Goal: Task Accomplishment & Management: Use online tool/utility

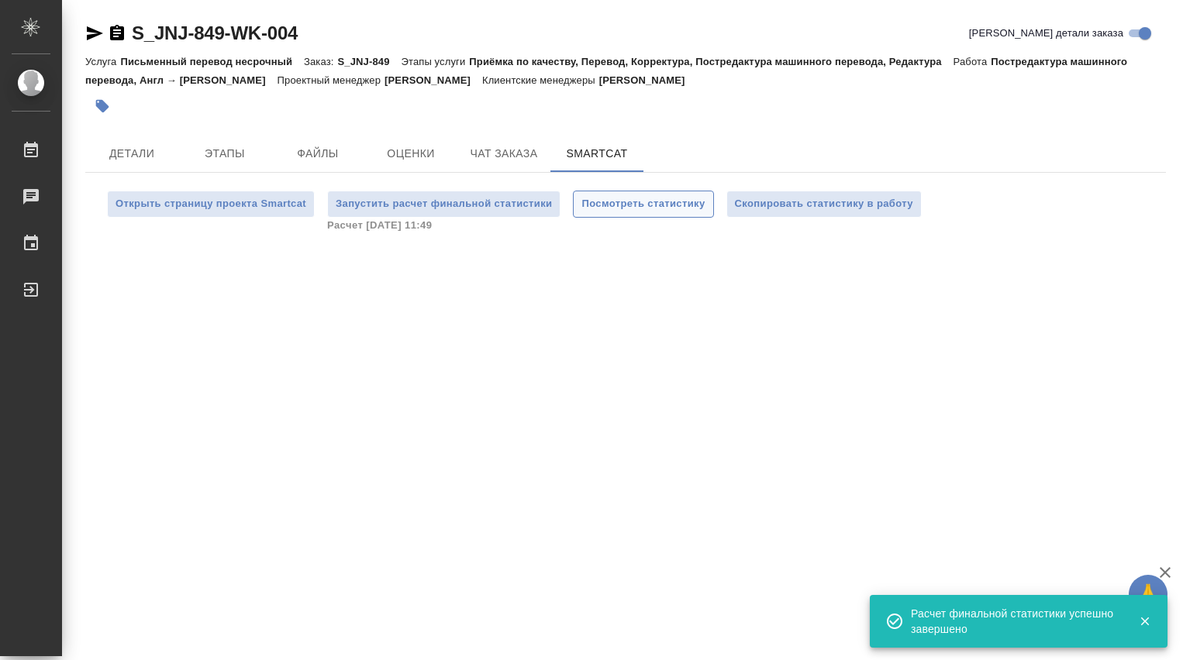
click at [664, 203] on span "Посмотреть статистику" at bounding box center [642, 204] width 123 height 18
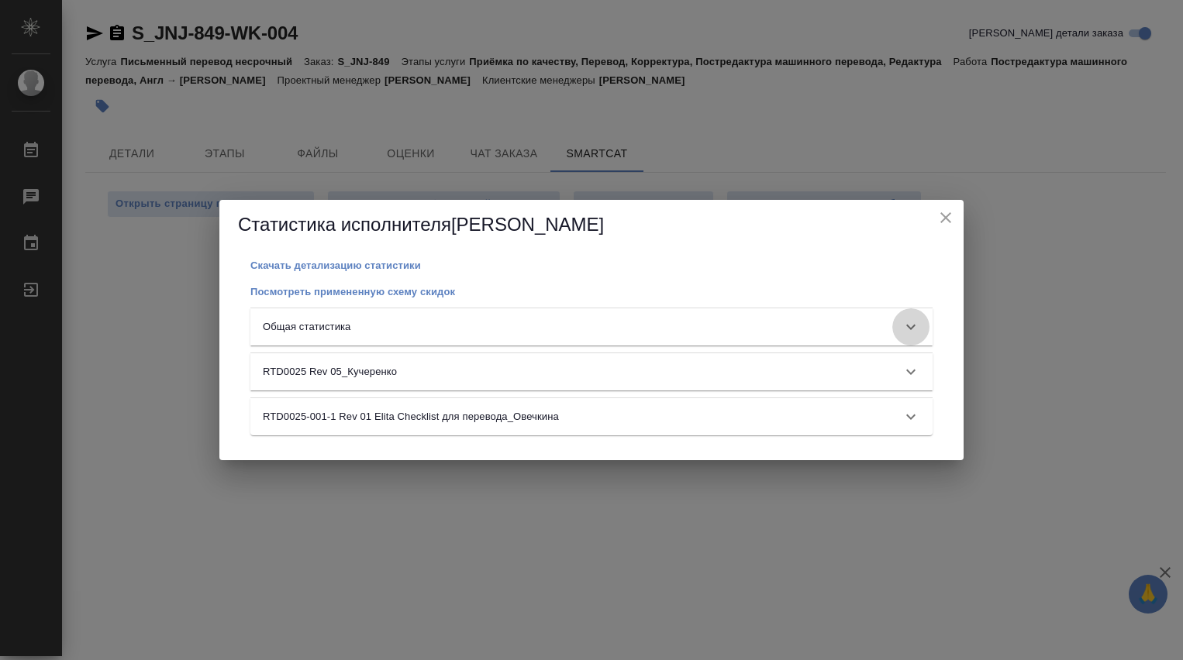
click at [913, 324] on icon at bounding box center [910, 327] width 19 height 19
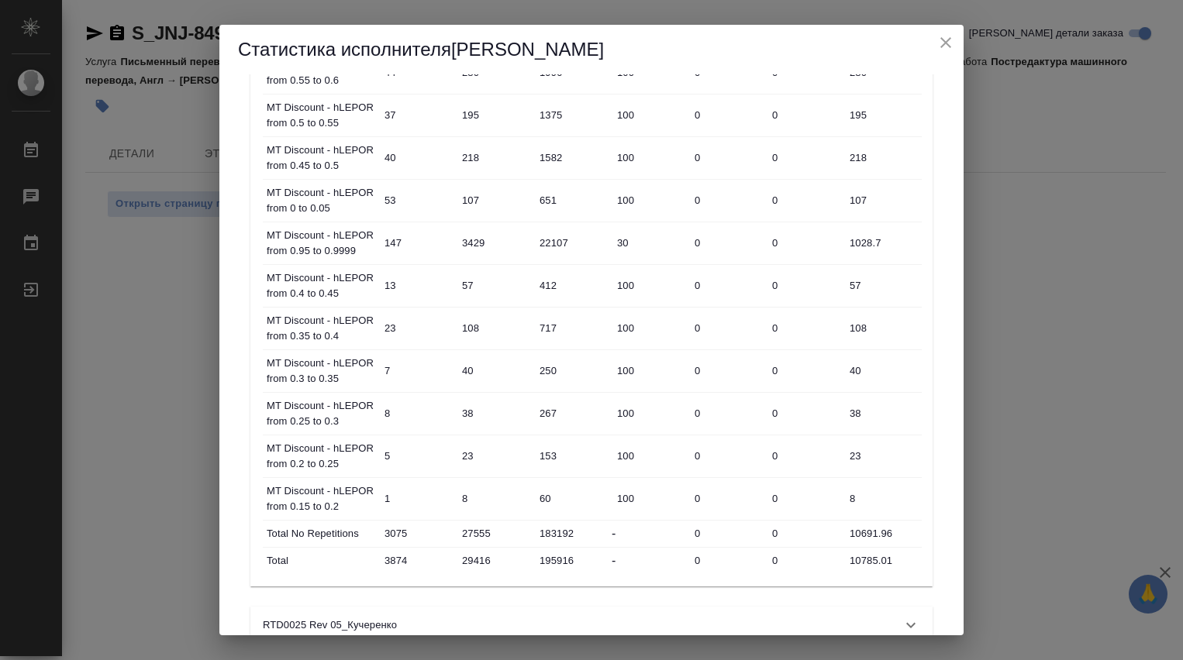
scroll to position [879, 0]
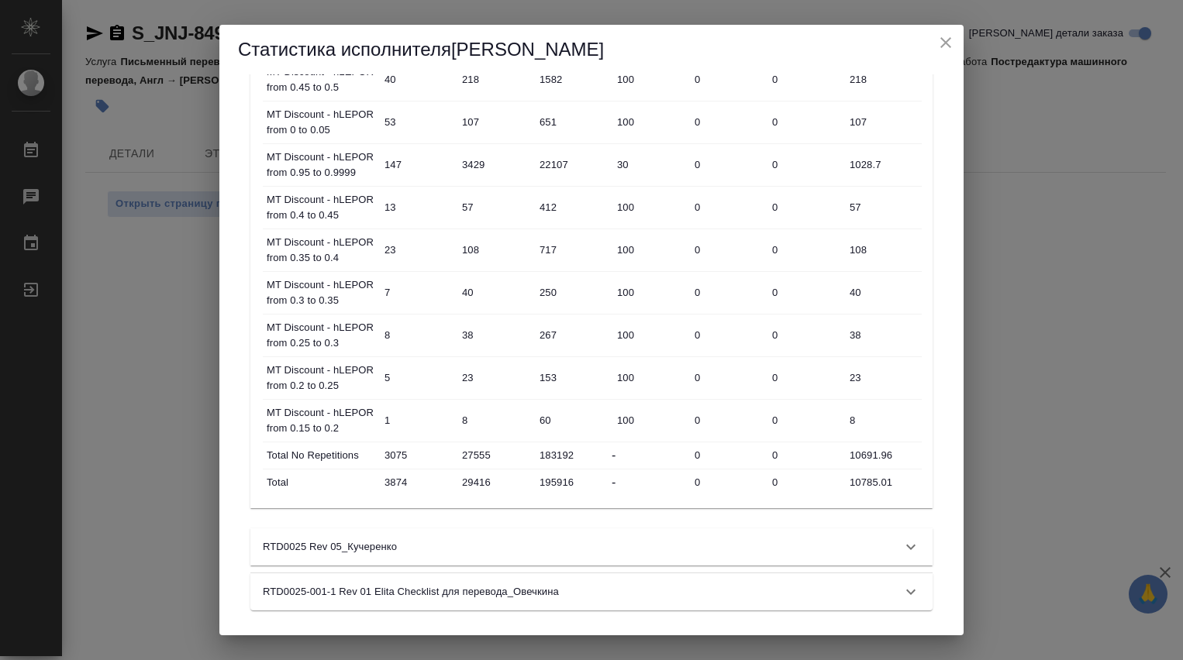
click at [939, 41] on icon "close" at bounding box center [945, 42] width 19 height 19
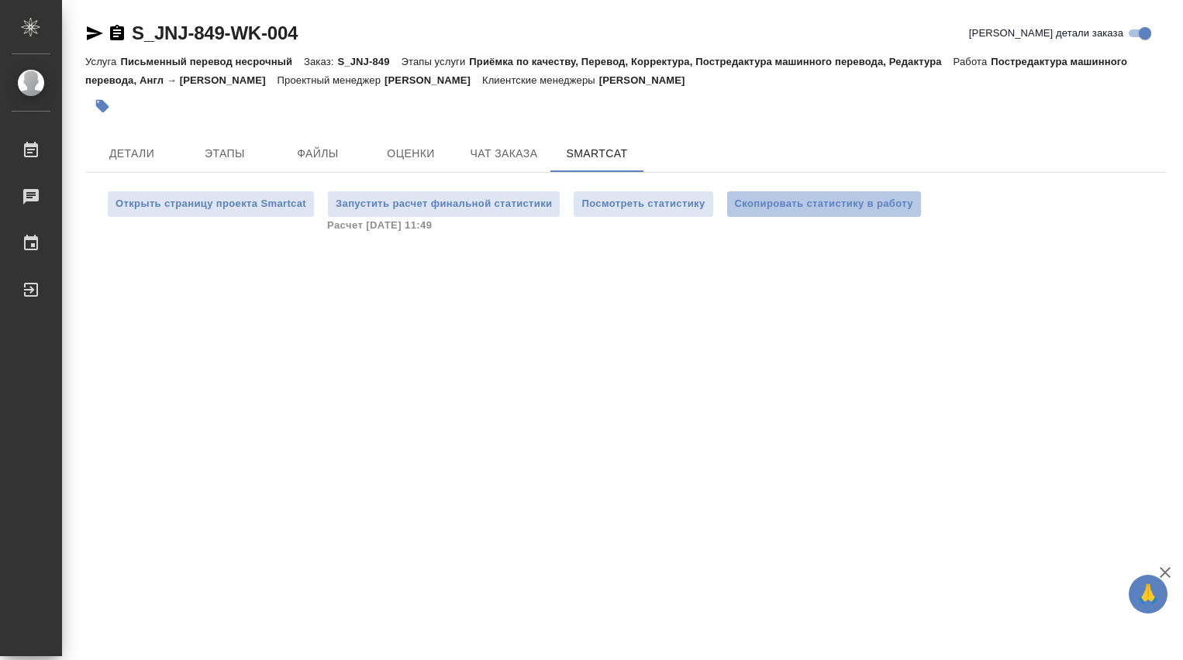
drag, startPoint x: 820, startPoint y: 199, endPoint x: 819, endPoint y: 224, distance: 24.9
click at [819, 199] on span "Скопировать статистику в работу" at bounding box center [824, 204] width 178 height 18
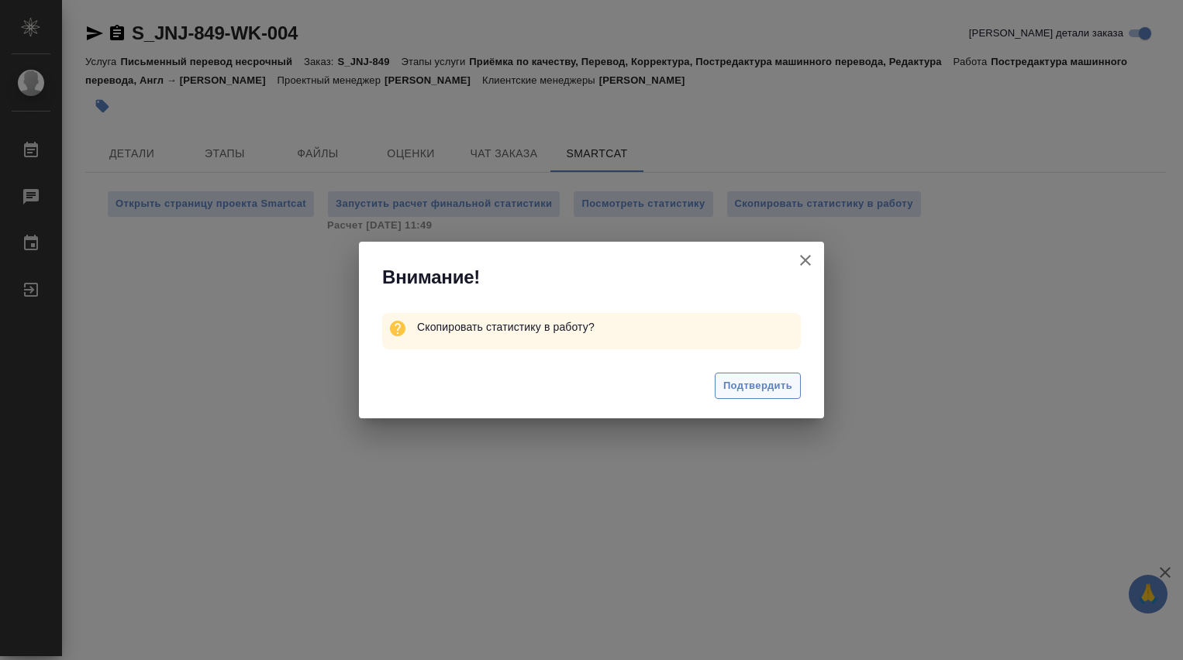
click at [760, 383] on span "Подтвердить" at bounding box center [757, 386] width 69 height 18
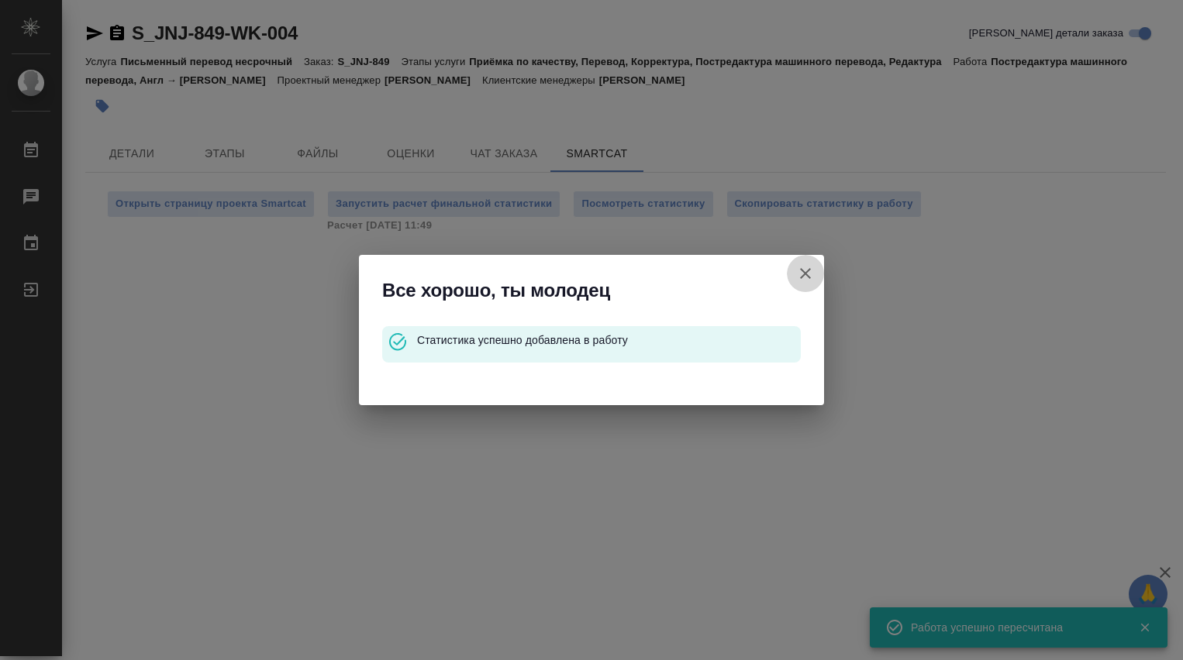
click at [801, 271] on icon "button" at bounding box center [805, 273] width 19 height 19
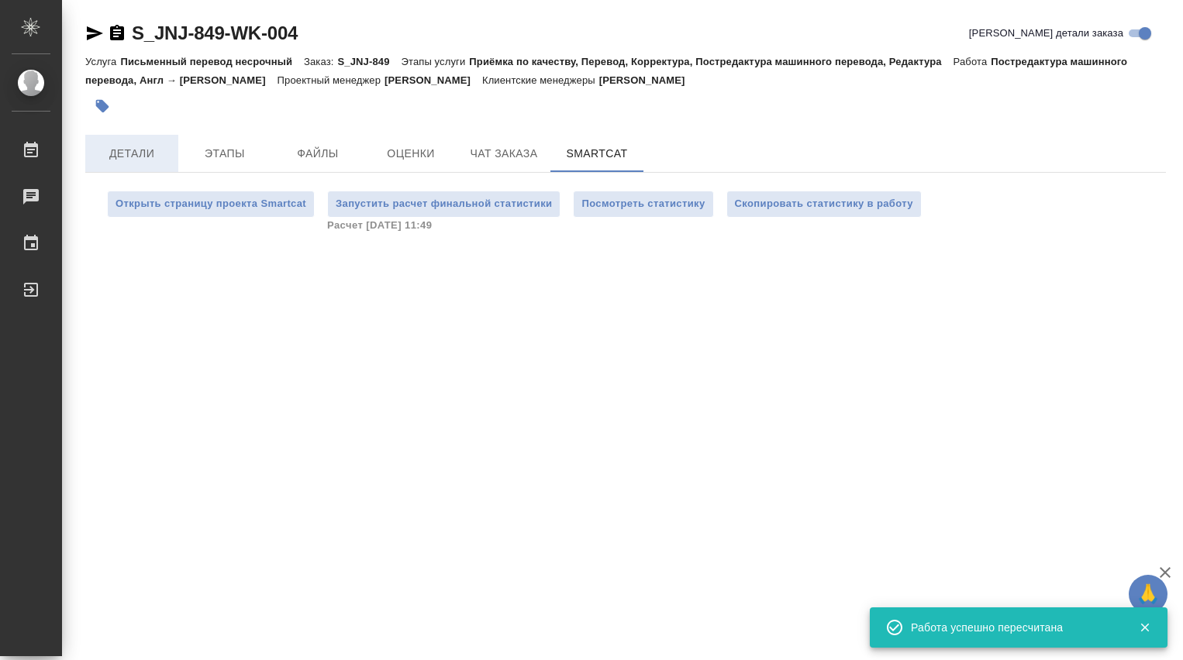
click at [135, 151] on span "Детали" at bounding box center [132, 153] width 74 height 19
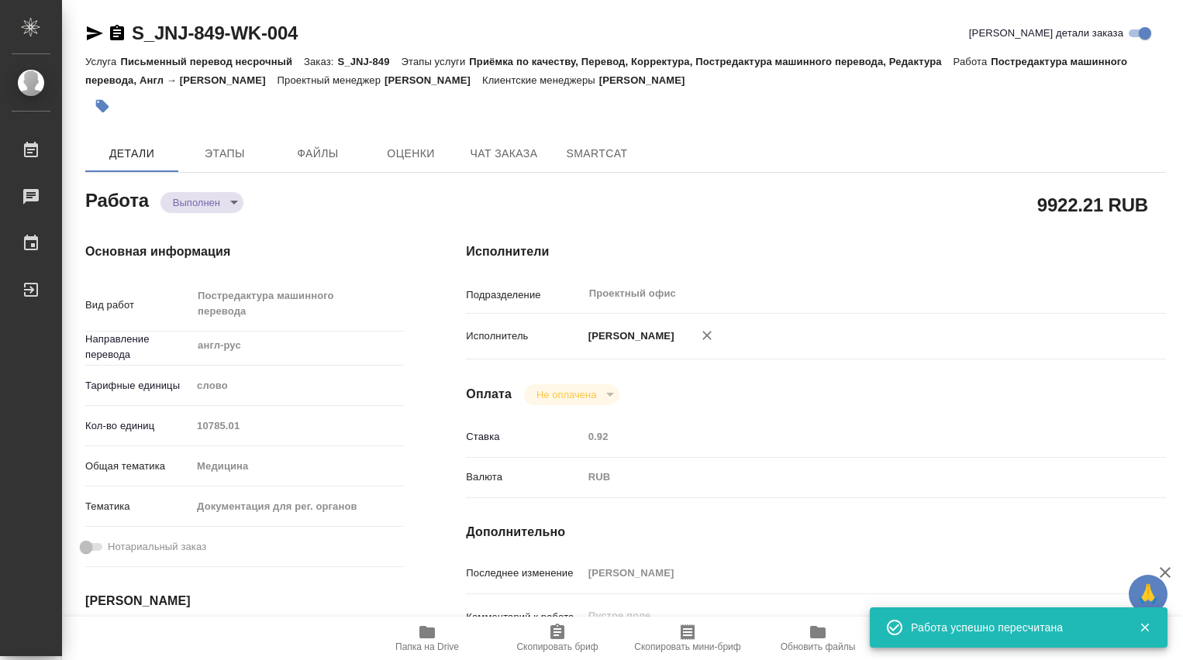
type textarea "x"
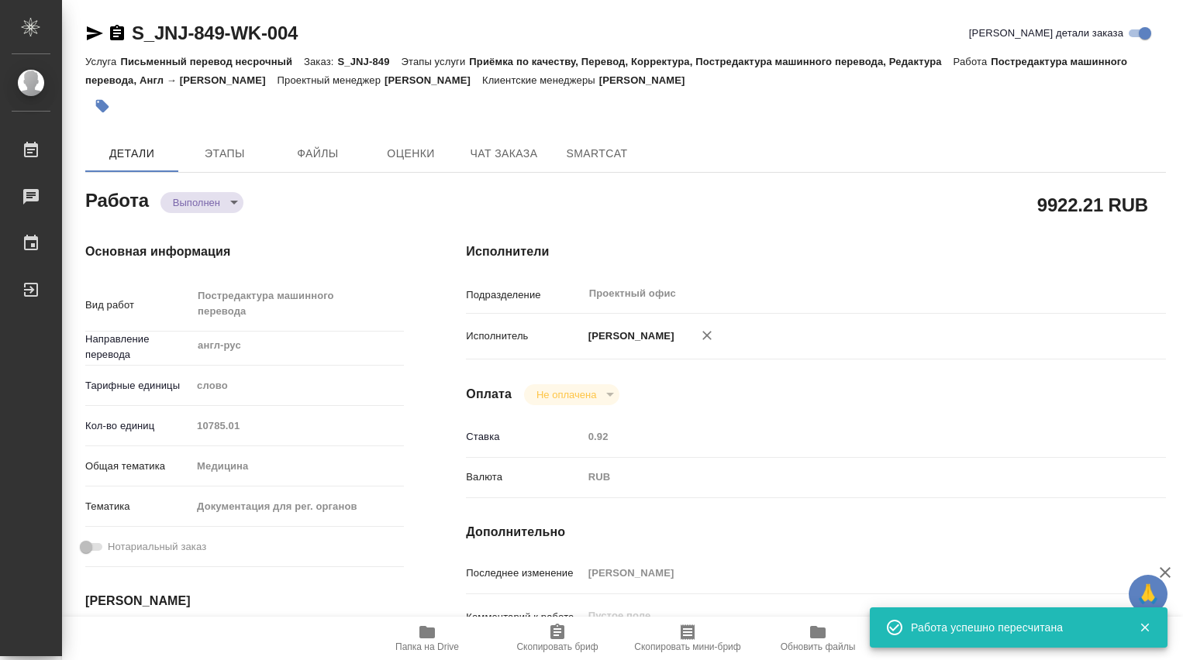
type textarea "x"
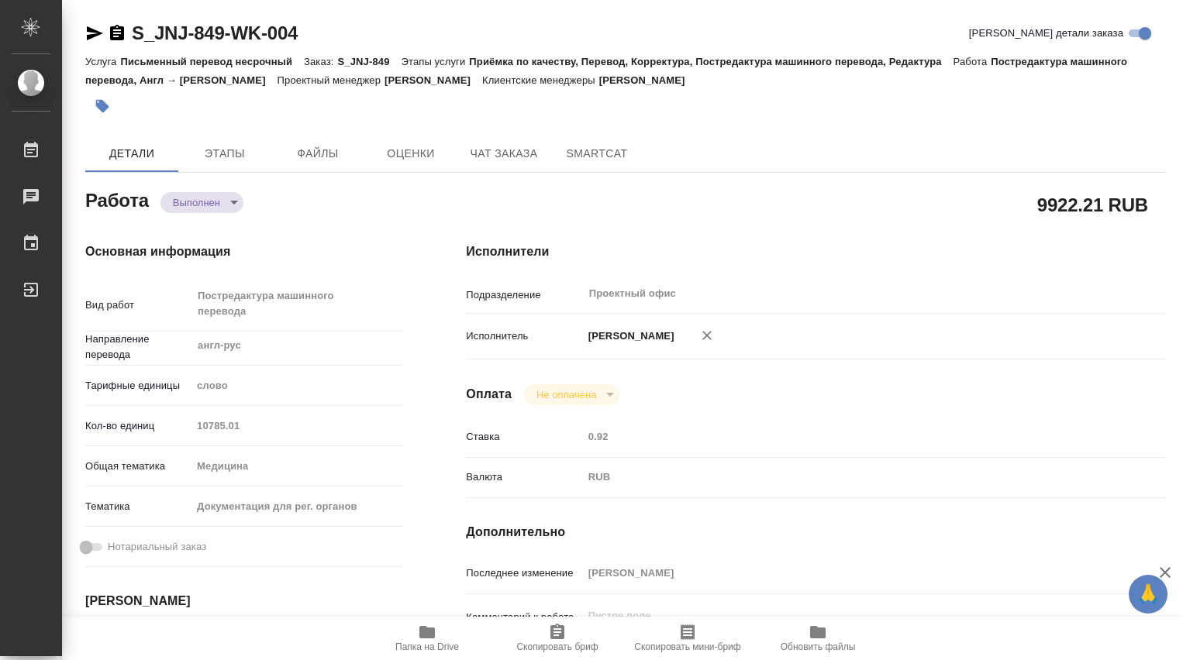
type textarea "x"
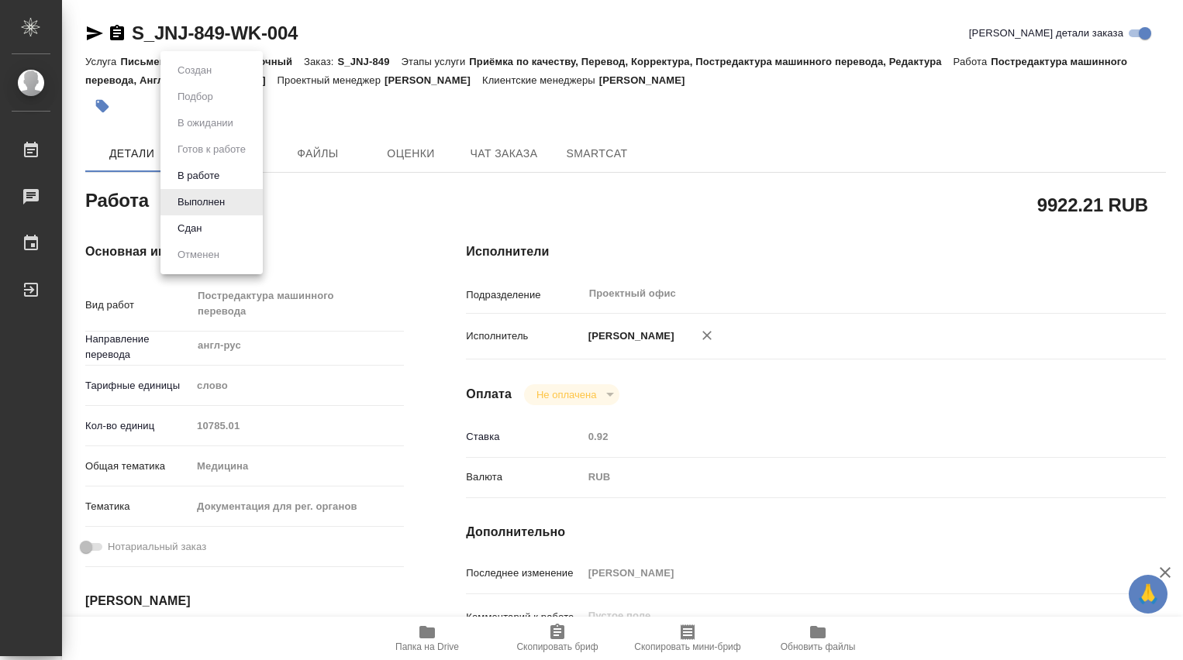
click at [239, 202] on body "🙏 .cls-1 fill:#fff; AWATERA Dmitrieva Olga Работы 0 Чаты График Выйти S_JNJ-849…" at bounding box center [591, 330] width 1183 height 660
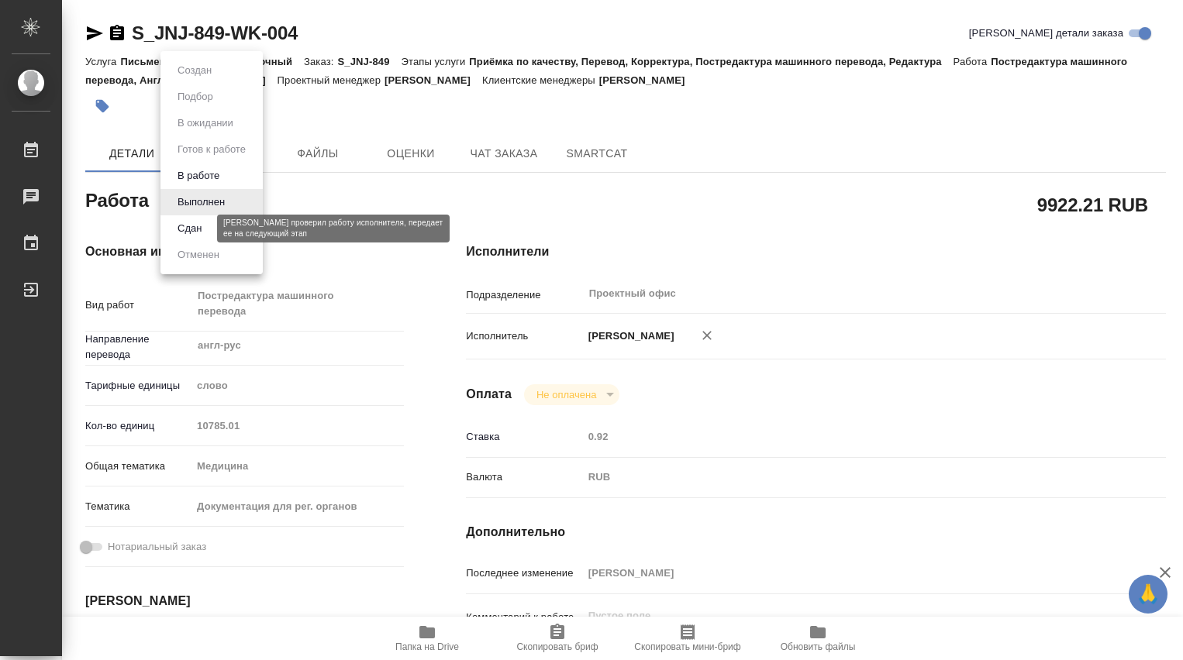
click at [195, 228] on button "Сдан" at bounding box center [189, 228] width 33 height 17
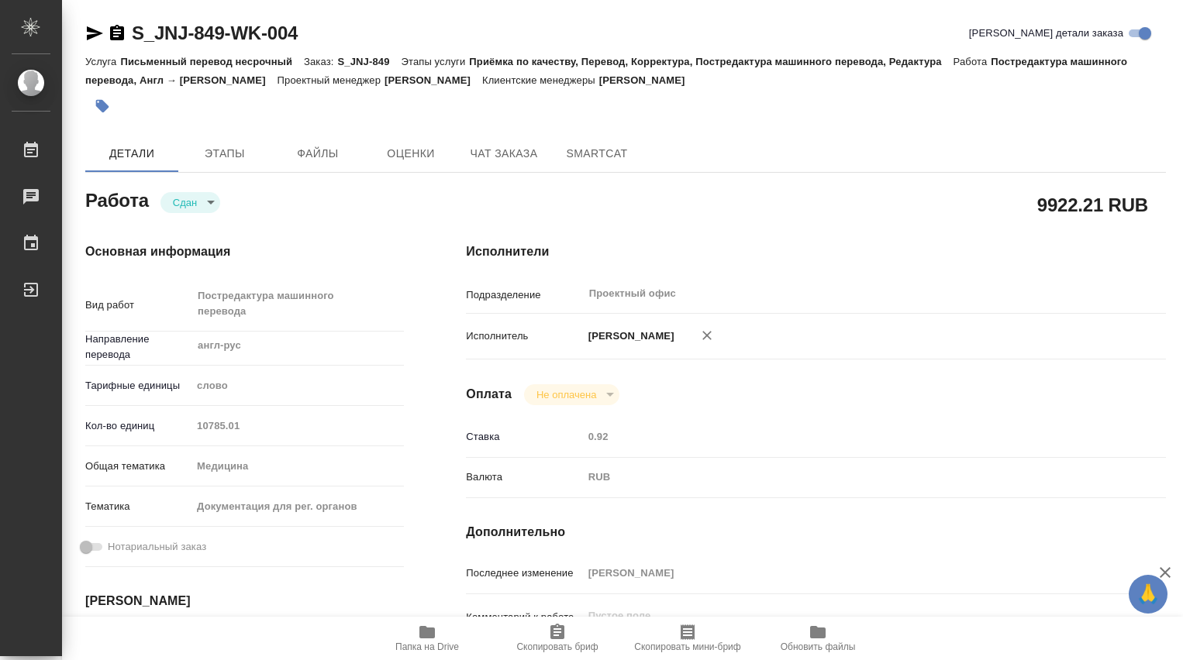
type textarea "x"
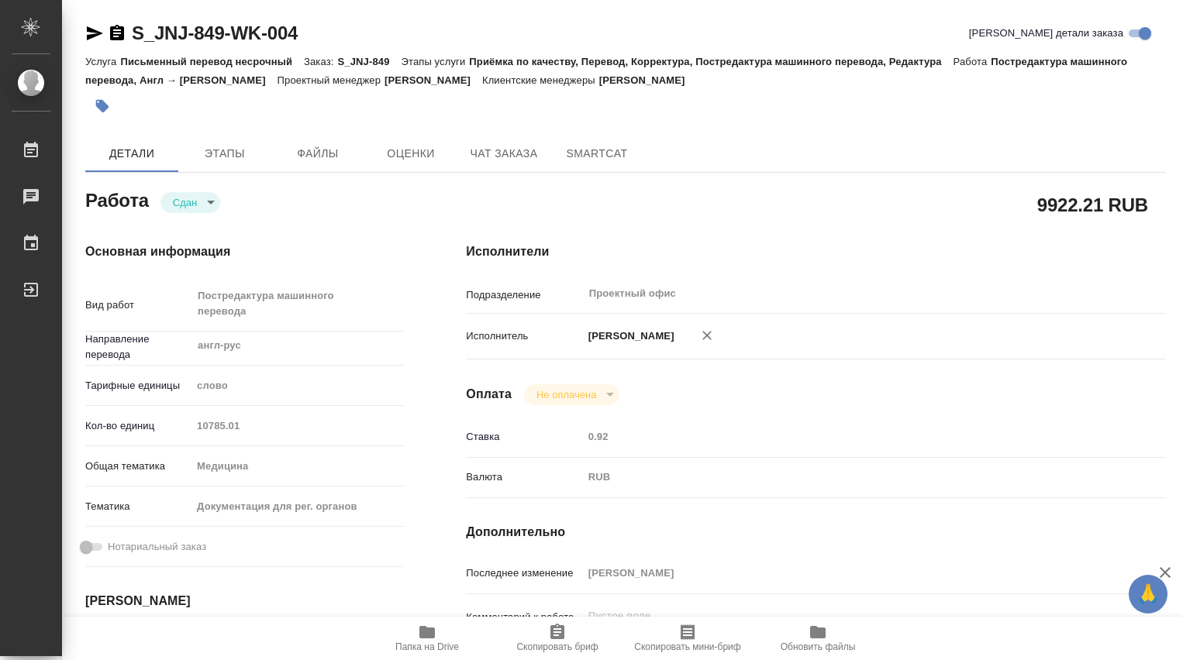
type textarea "x"
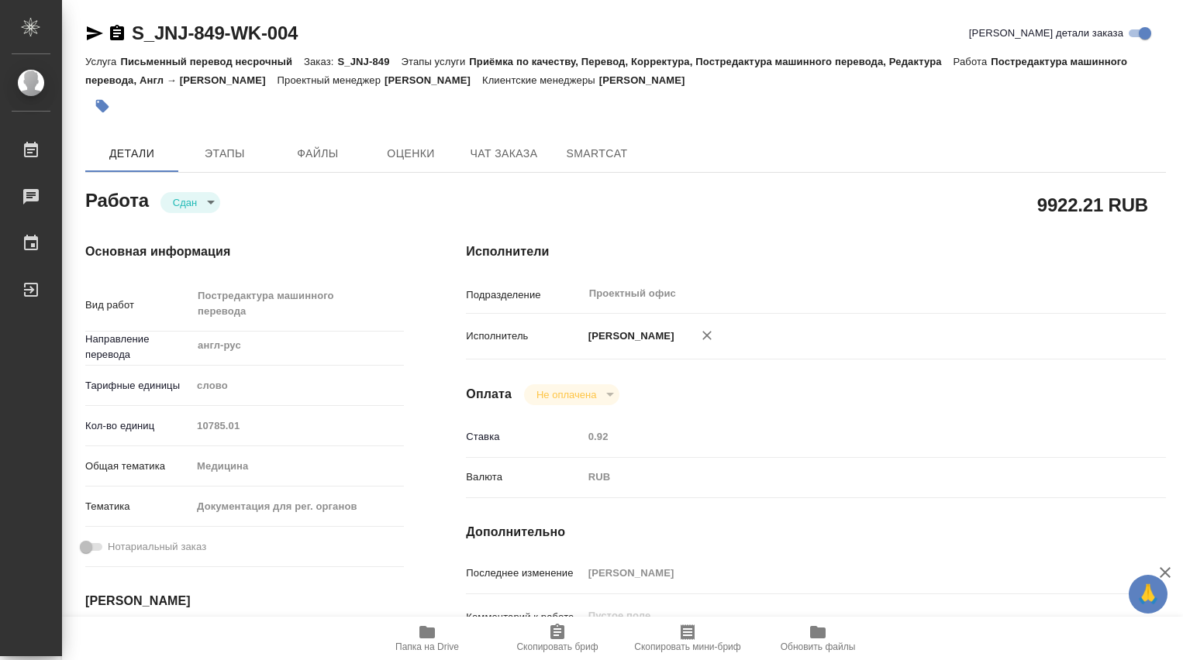
type textarea "x"
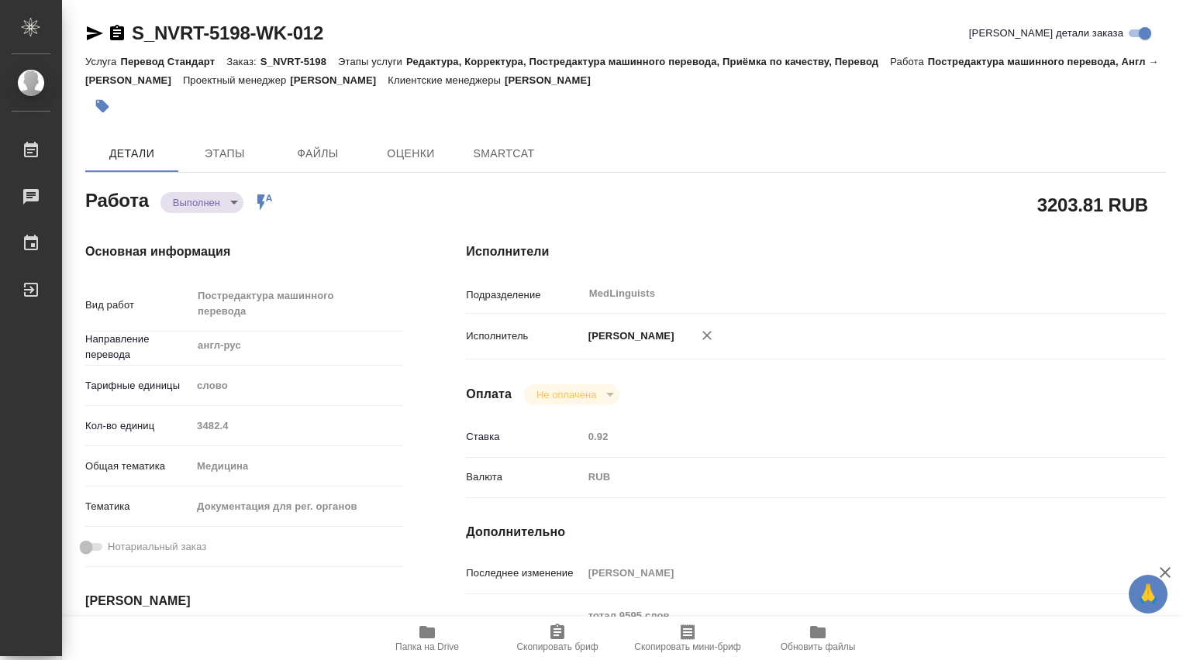
type textarea "x"
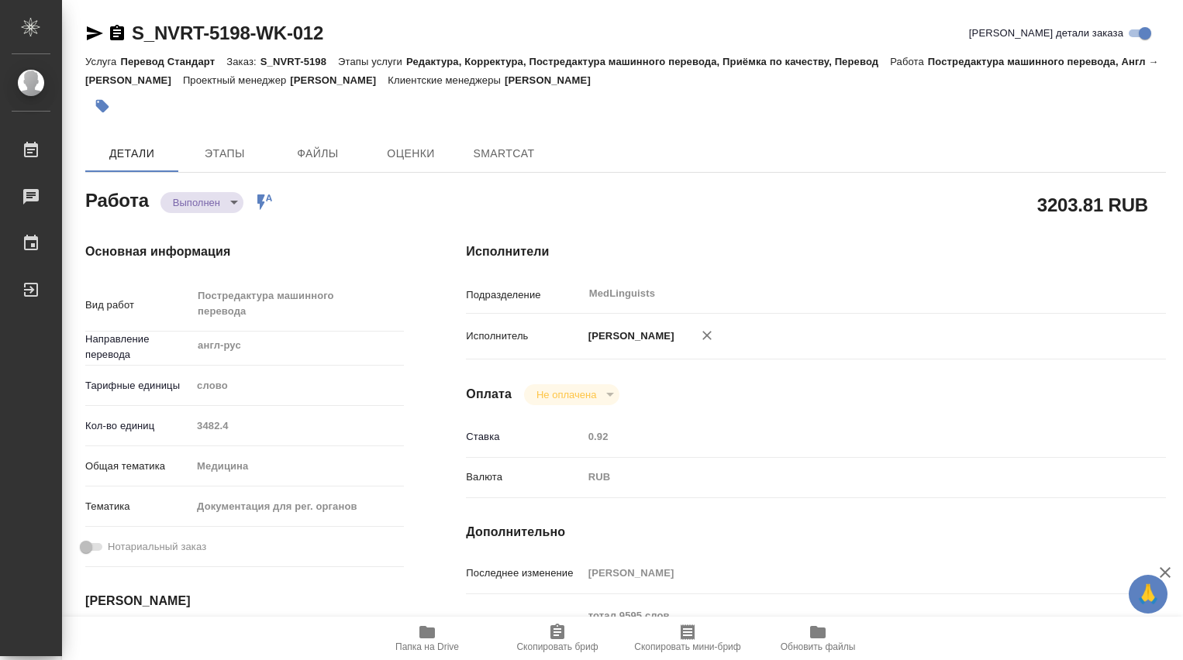
type textarea "x"
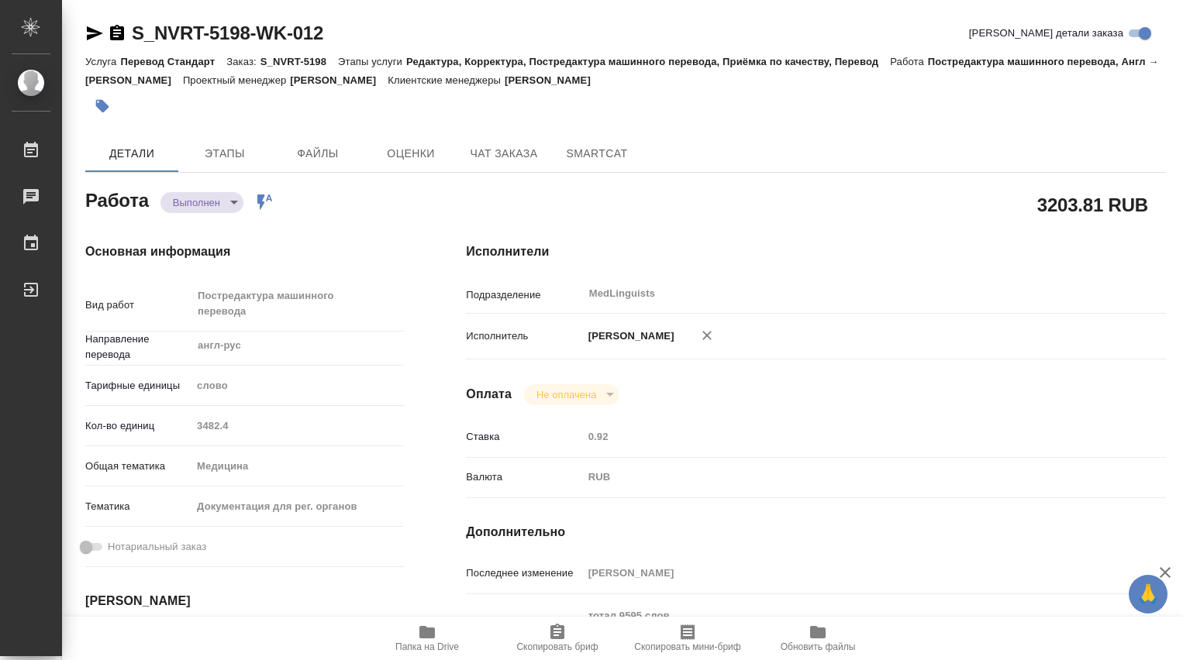
type textarea "x"
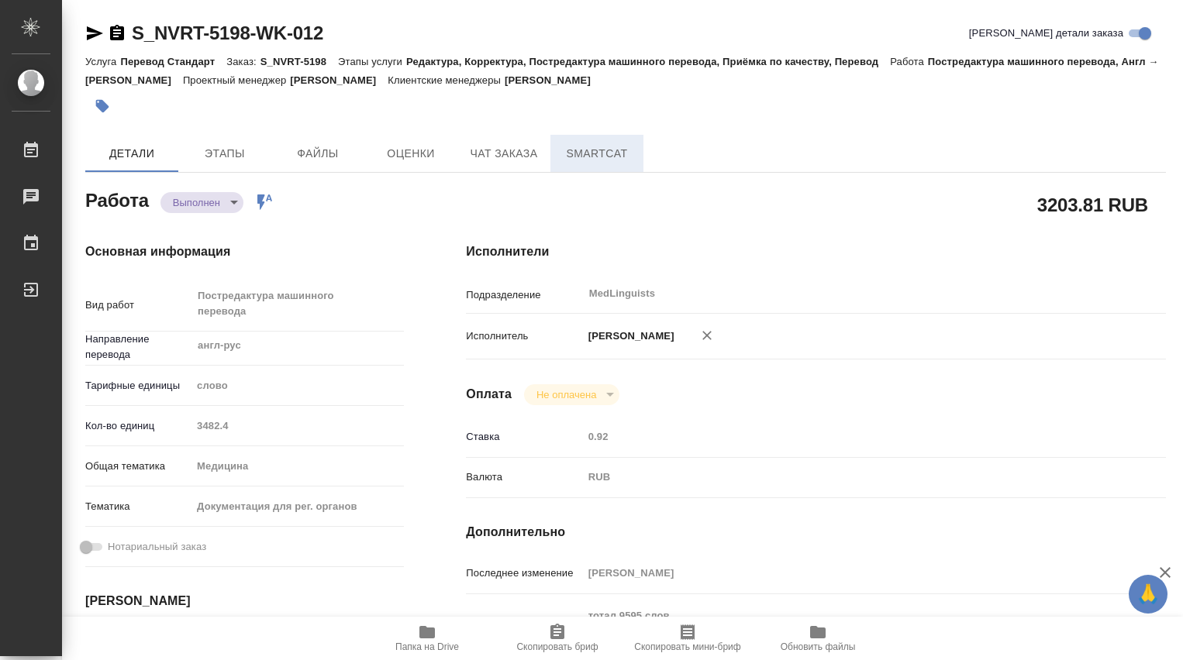
click at [601, 159] on span "SmartCat" at bounding box center [597, 153] width 74 height 19
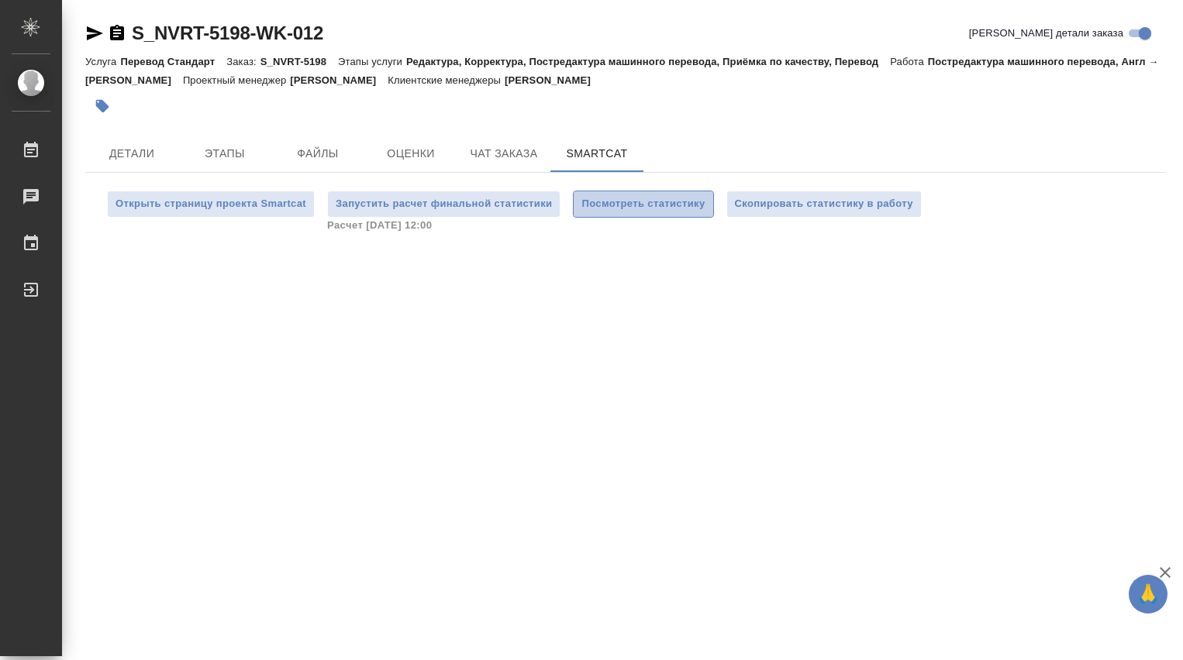
click at [670, 208] on span "Посмотреть статистику" at bounding box center [642, 204] width 123 height 18
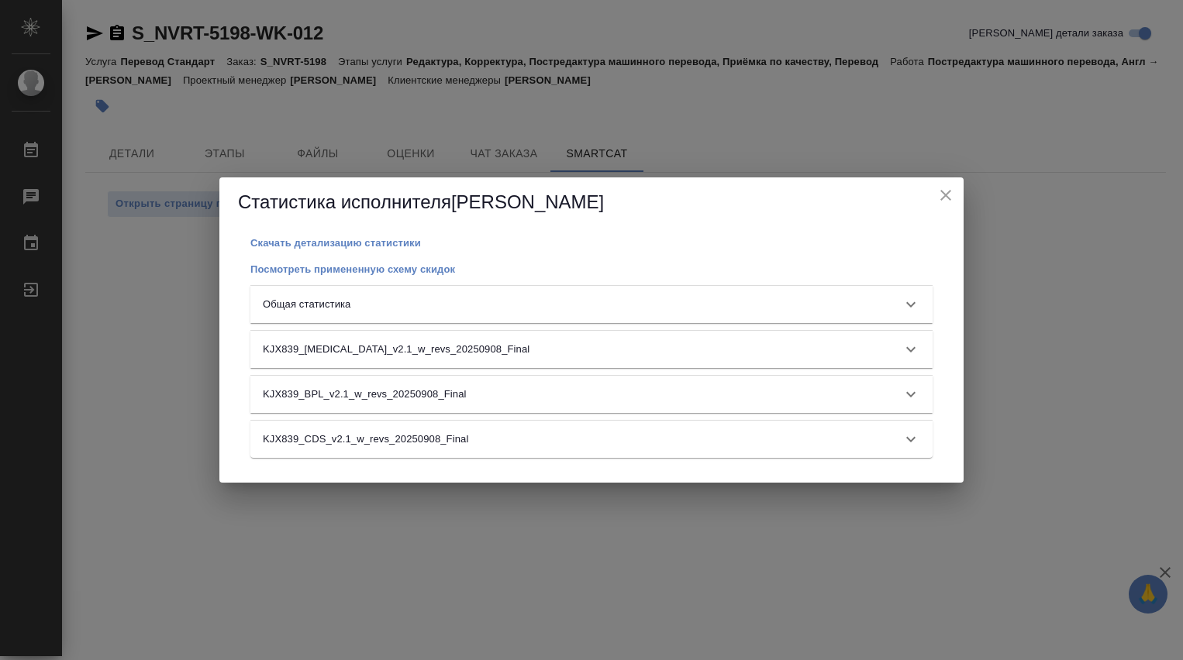
click at [912, 302] on icon at bounding box center [910, 304] width 19 height 19
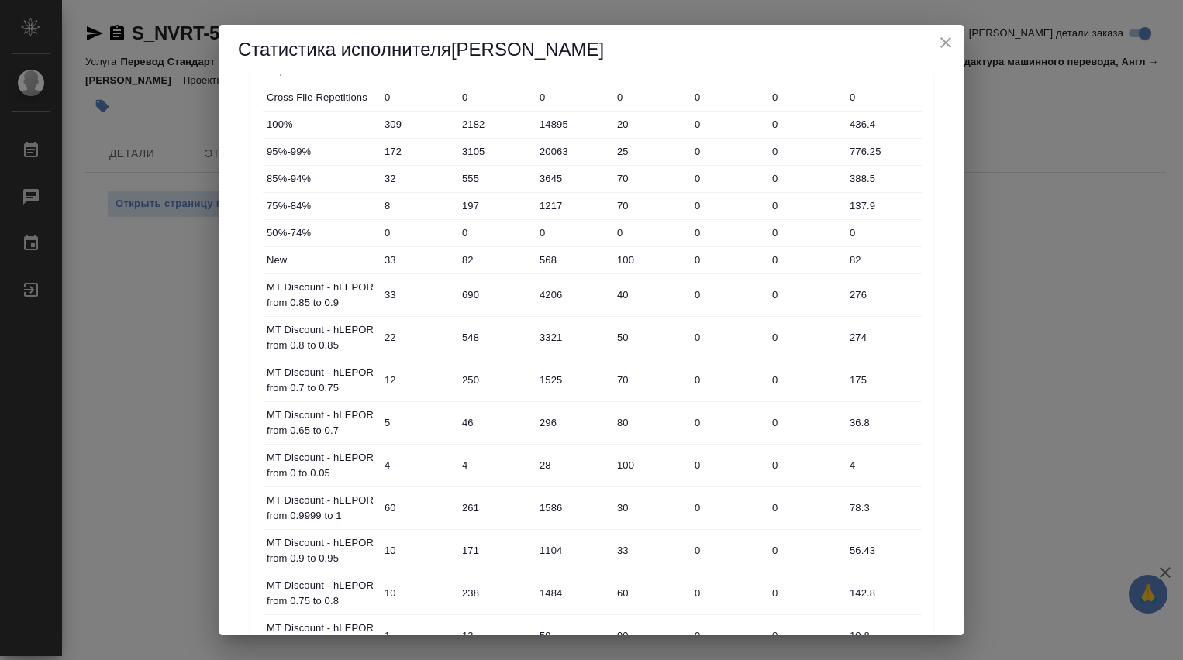
scroll to position [711, 0]
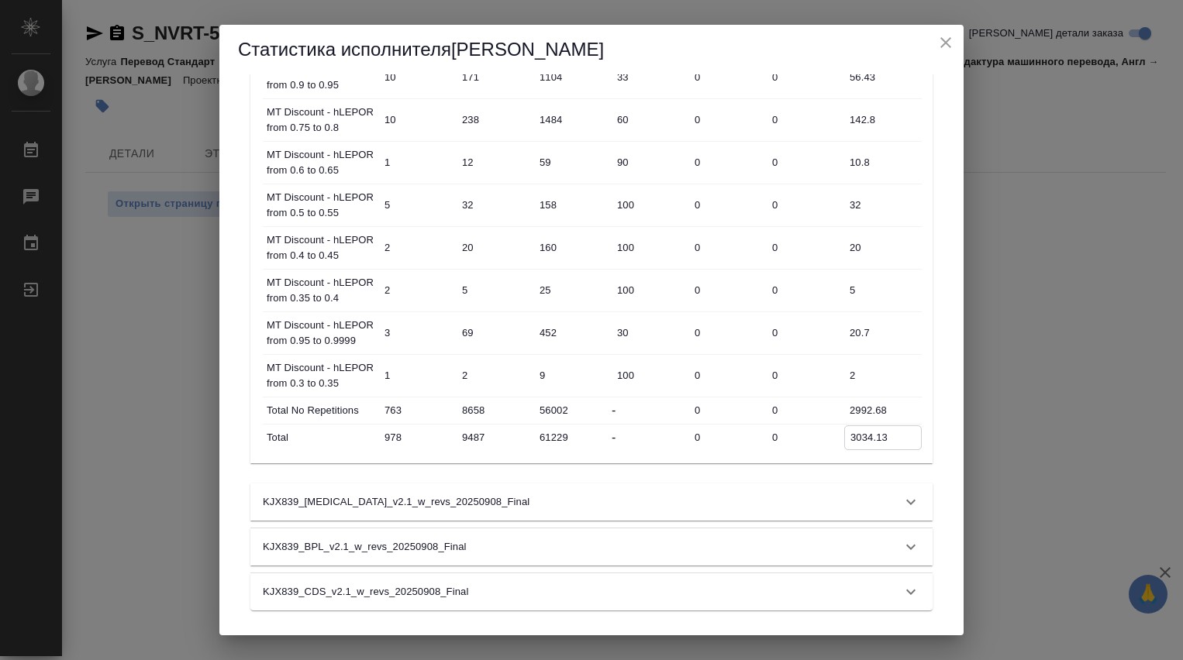
drag, startPoint x: 890, startPoint y: 439, endPoint x: 823, endPoint y: 440, distance: 66.7
click at [823, 440] on div "Total 978 9487 61229 - 0 0 3034.13" at bounding box center [592, 438] width 659 height 26
click at [957, 40] on div "Статистика исполнителя [PERSON_NAME]" at bounding box center [591, 50] width 744 height 50
click at [944, 40] on icon "close" at bounding box center [945, 42] width 11 height 11
